Goal: Task Accomplishment & Management: Use online tool/utility

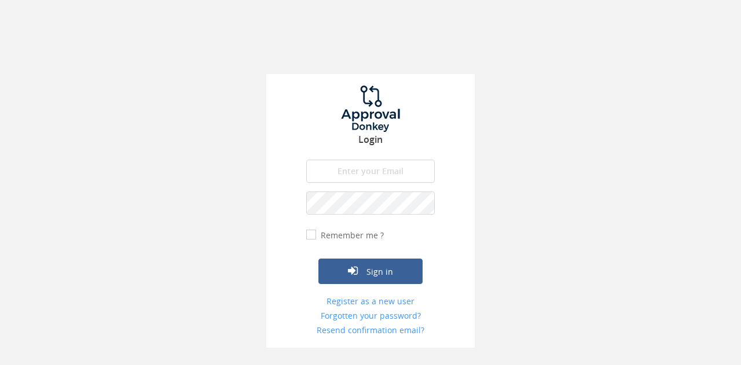
click at [342, 168] on input "email" at bounding box center [370, 171] width 129 height 23
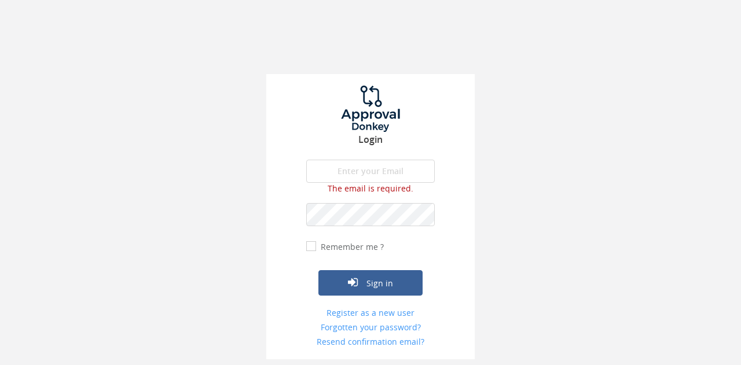
type input "[EMAIL_ADDRESS][DOMAIN_NAME]"
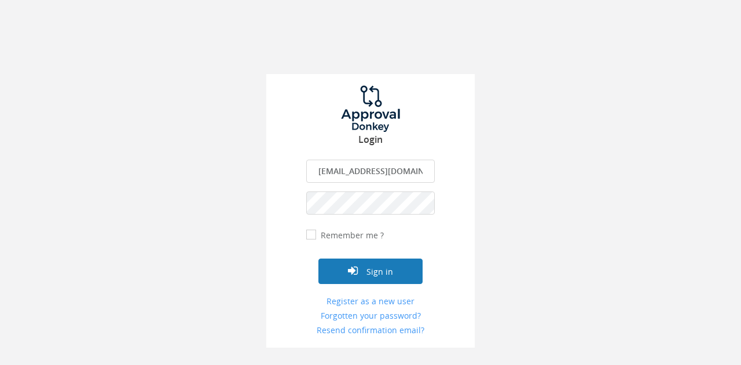
click at [364, 276] on button "Sign in" at bounding box center [370, 271] width 104 height 25
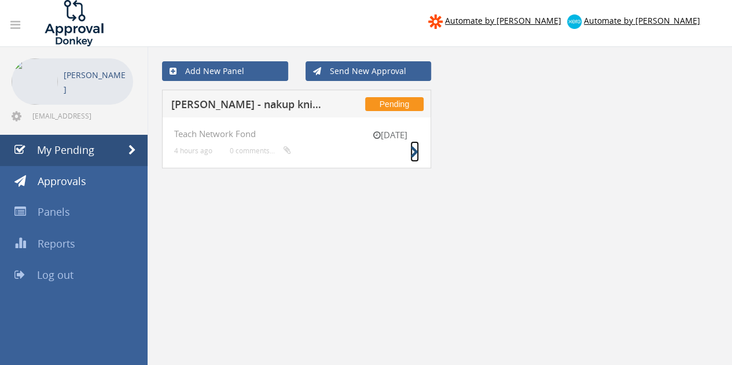
click at [415, 155] on icon at bounding box center [415, 152] width 9 height 12
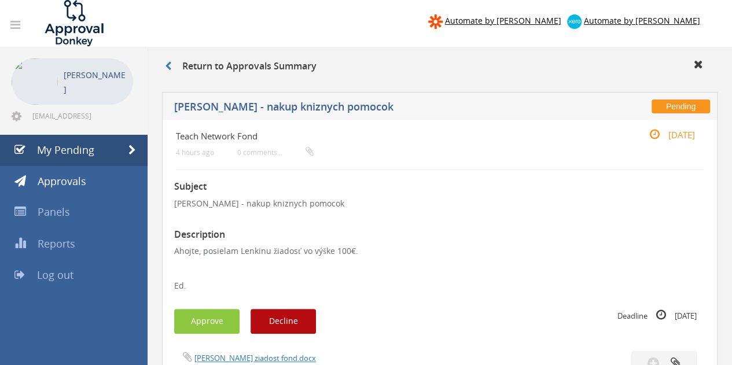
scroll to position [1, 0]
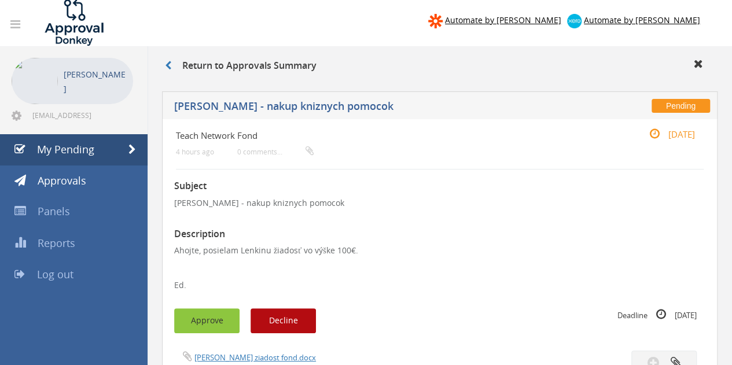
click at [215, 319] on button "Approve" at bounding box center [206, 321] width 65 height 25
